Goal: Entertainment & Leisure: Consume media (video, audio)

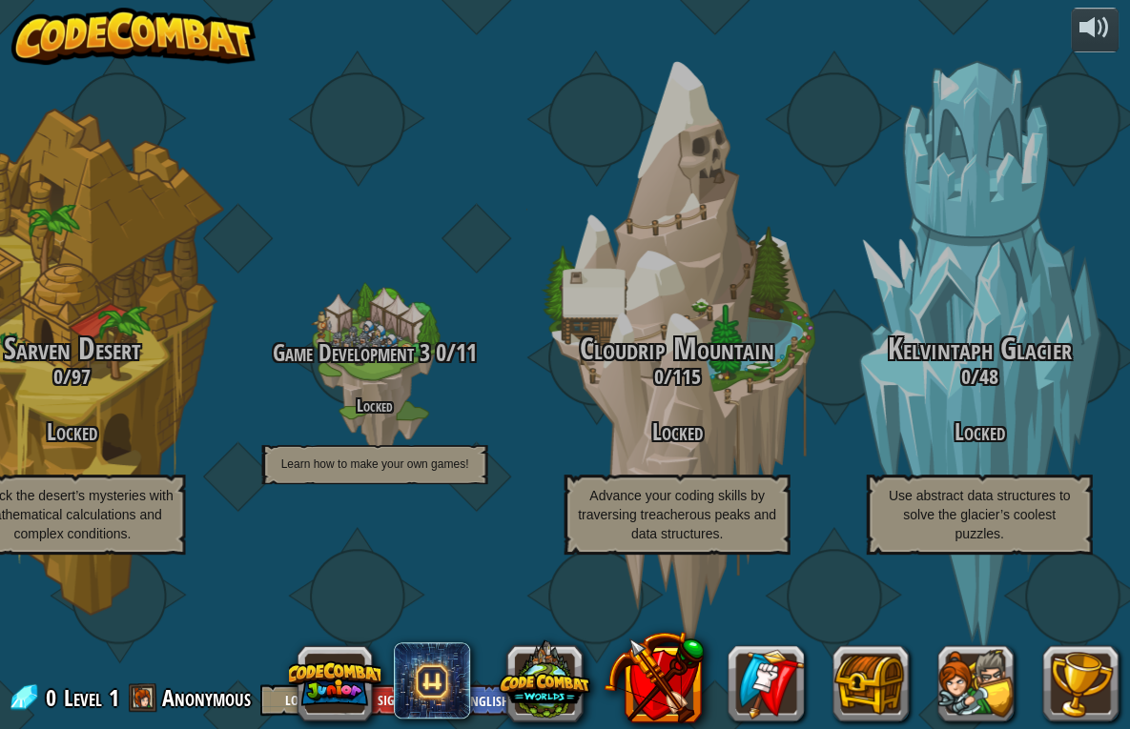
click at [337, 687] on button at bounding box center [335, 684] width 92 height 92
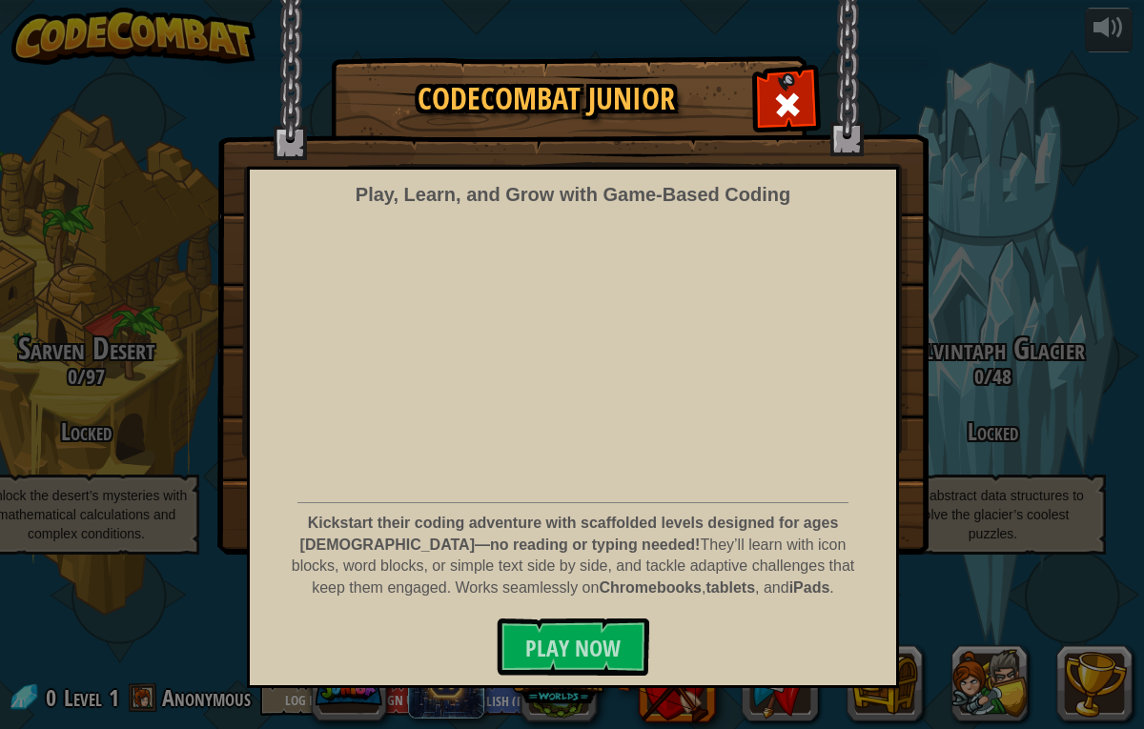
click at [780, 109] on span at bounding box center [787, 105] width 31 height 31
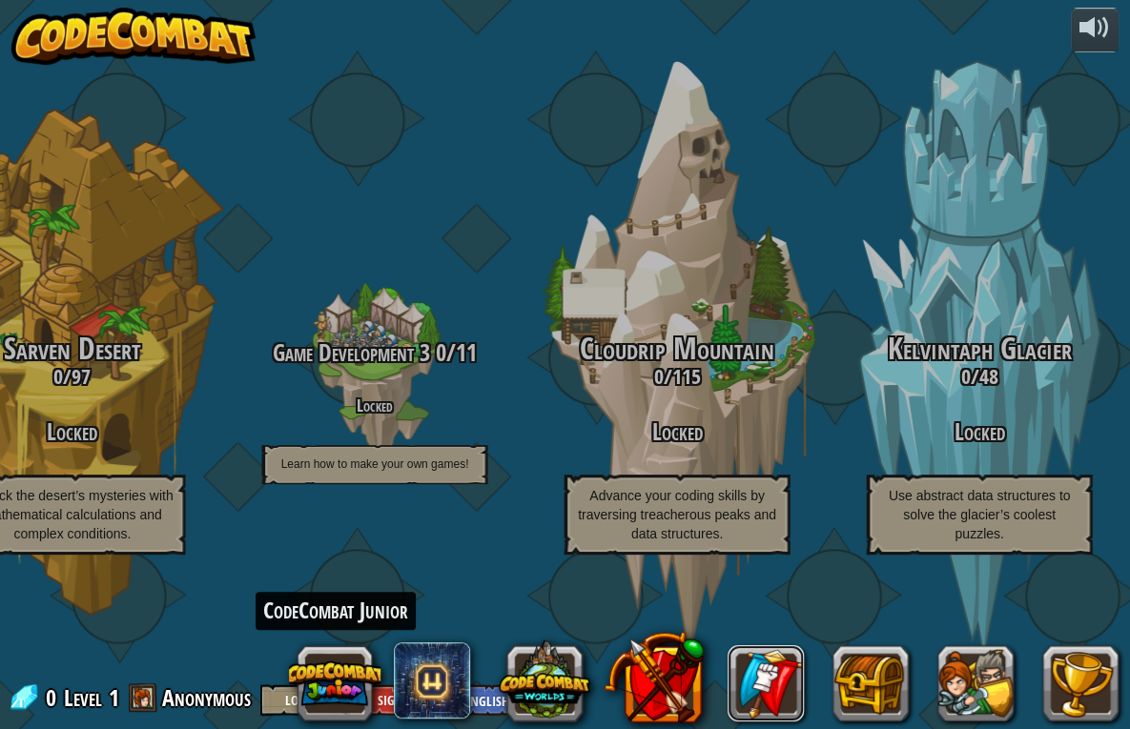
click at [776, 688] on link at bounding box center [765, 683] width 76 height 76
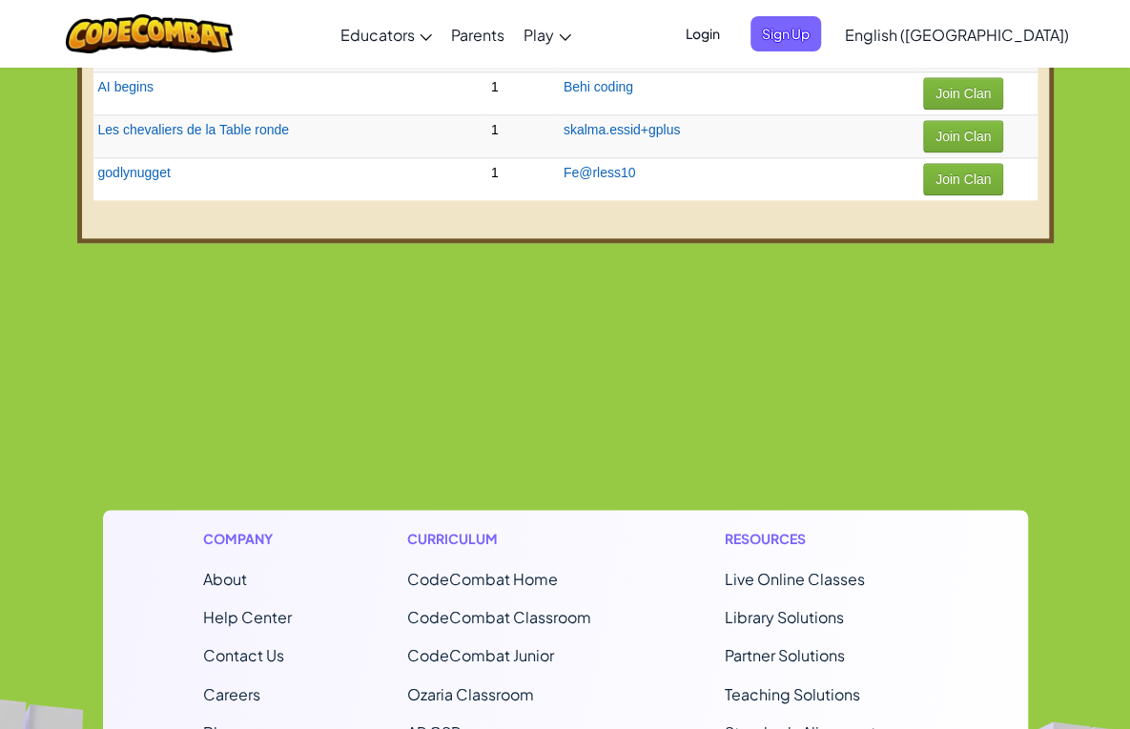
scroll to position [4835, 0]
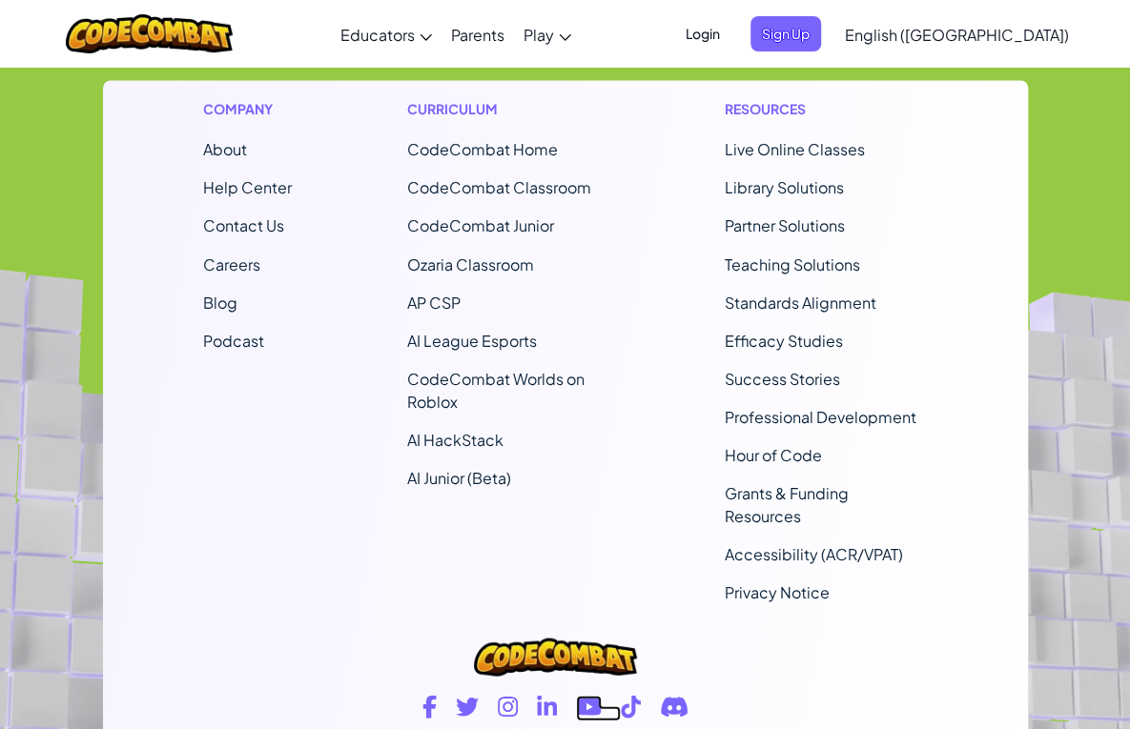
click at [589, 698] on icon at bounding box center [589, 706] width 25 height 17
